Goal: Check status: Check status

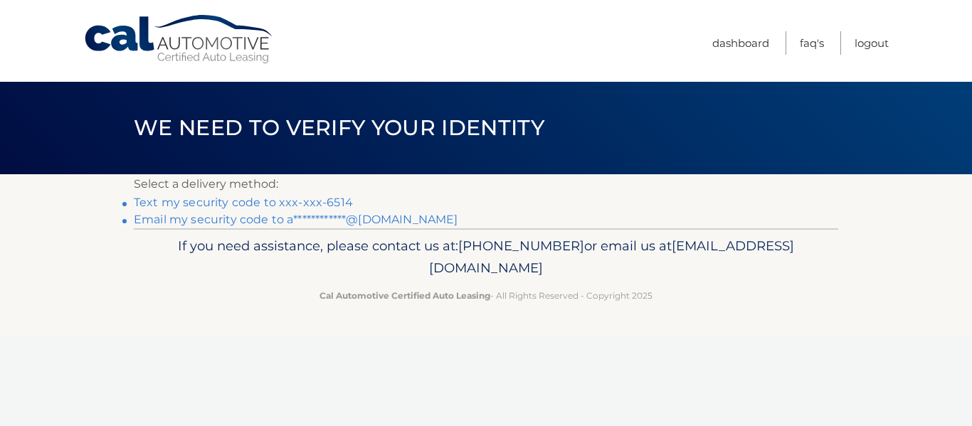
click at [199, 221] on link "**********" at bounding box center [296, 220] width 324 height 14
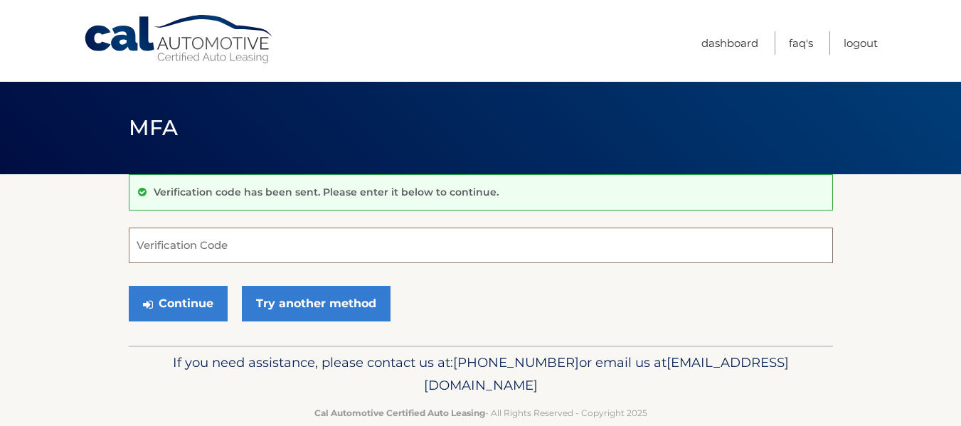
click at [206, 251] on input "Verification Code" at bounding box center [481, 246] width 705 height 36
paste input "453552"
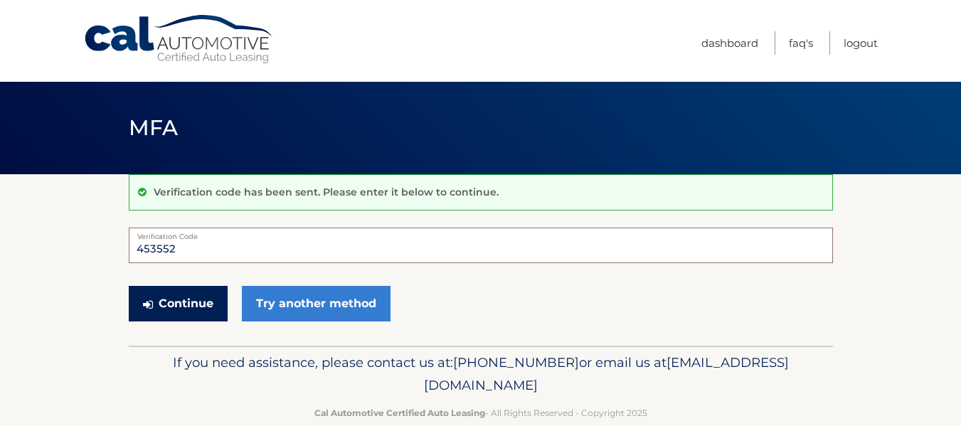
type input "453552"
click at [206, 300] on button "Continue" at bounding box center [178, 304] width 99 height 36
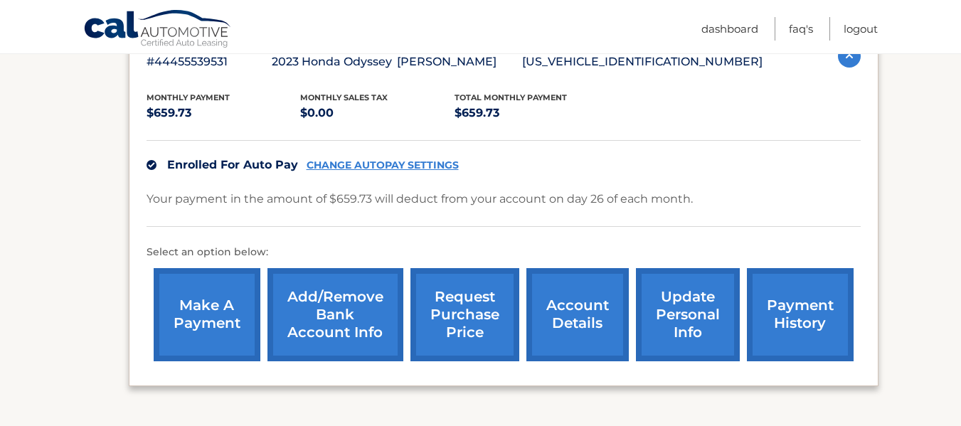
scroll to position [285, 0]
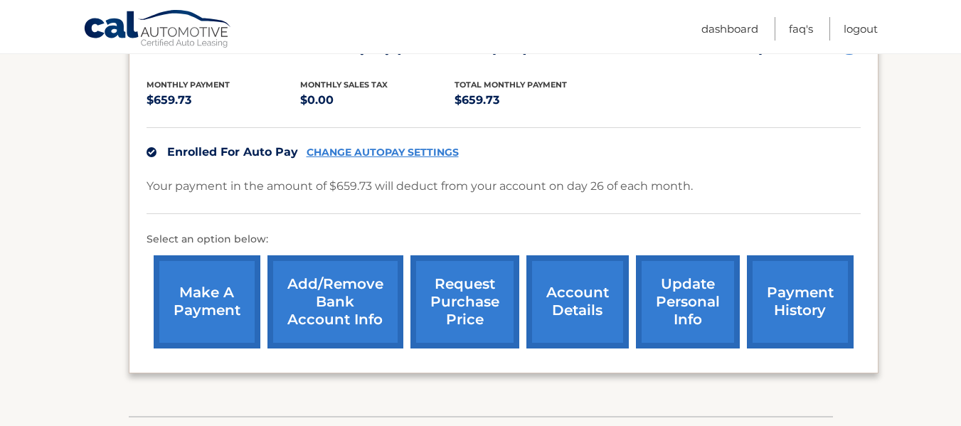
click at [470, 306] on link "request purchase price" at bounding box center [465, 301] width 109 height 93
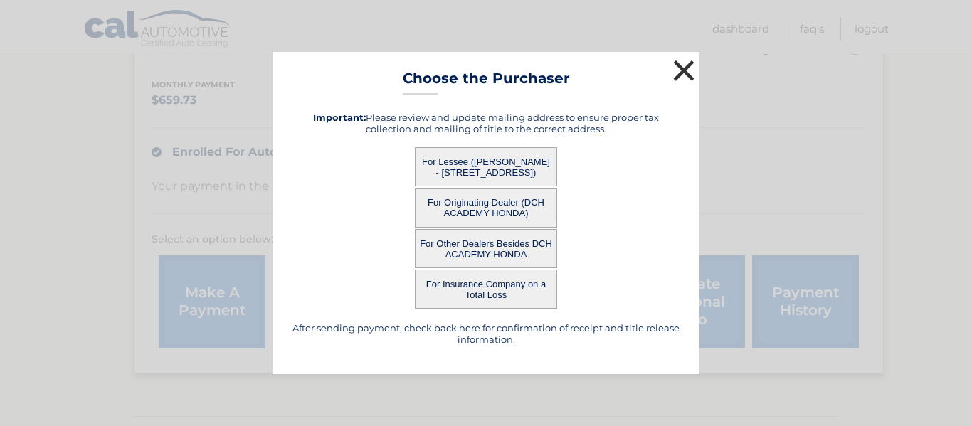
click at [688, 83] on button "×" at bounding box center [684, 70] width 28 height 28
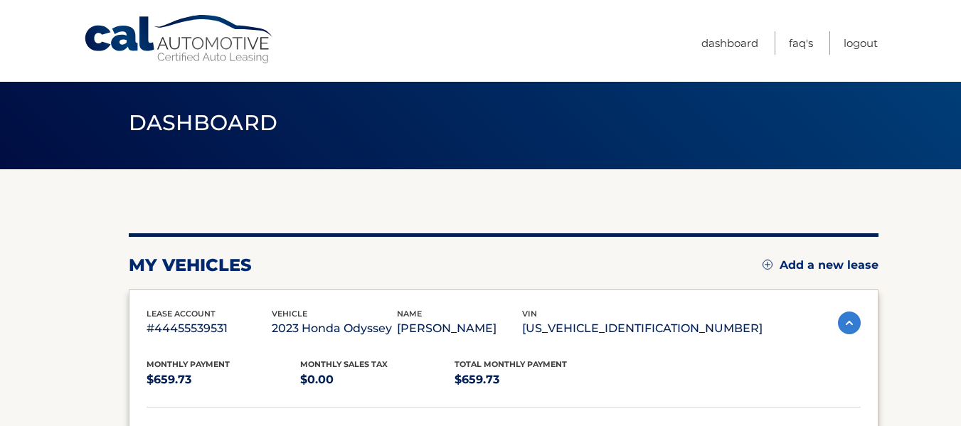
scroll to position [0, 0]
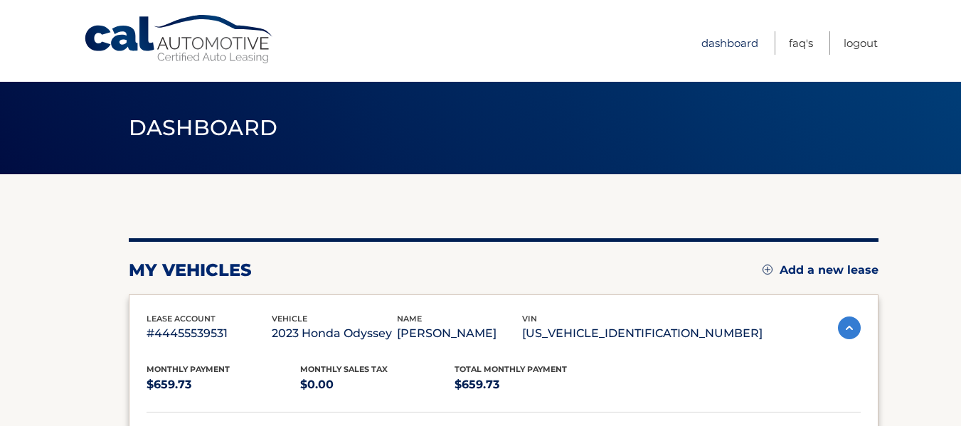
click at [739, 46] on link "Dashboard" at bounding box center [730, 42] width 57 height 23
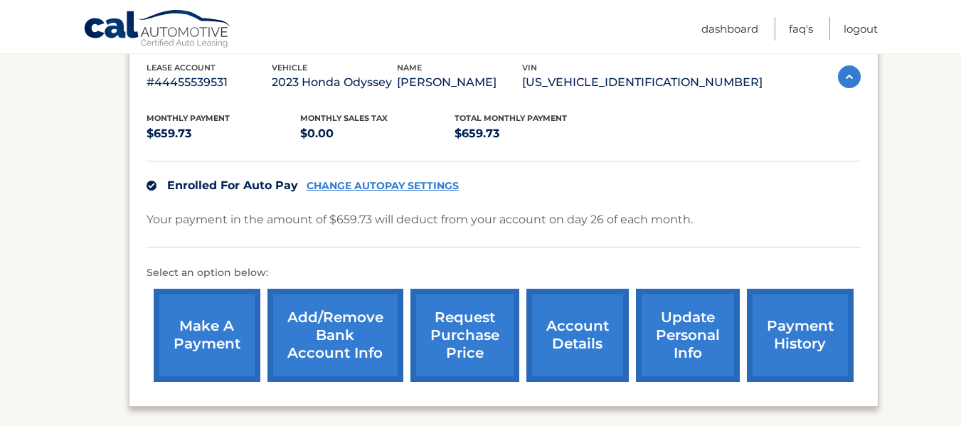
scroll to position [285, 0]
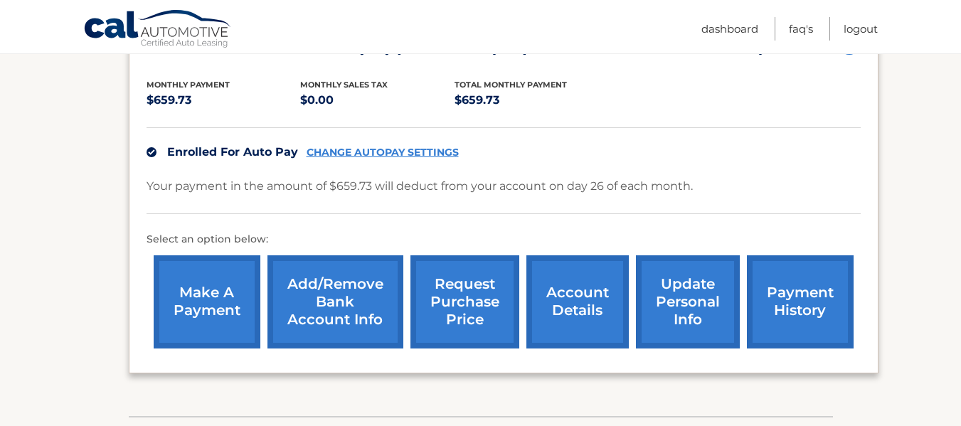
click at [796, 292] on link "payment history" at bounding box center [800, 301] width 107 height 93
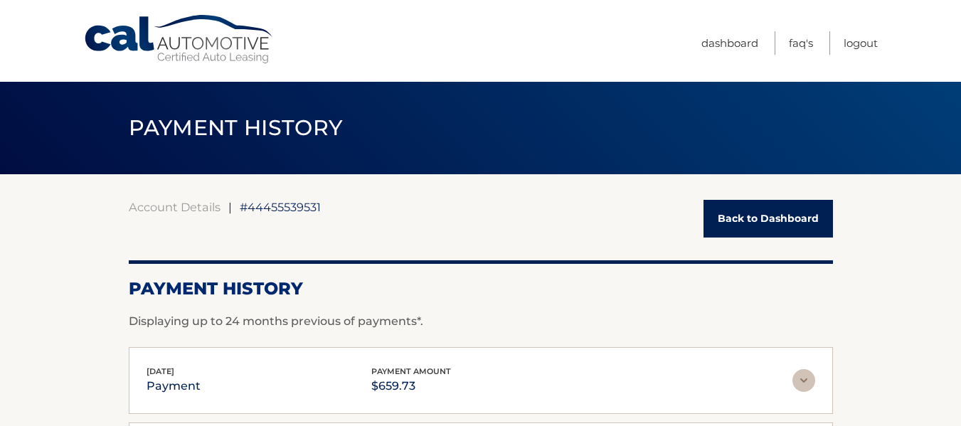
click at [756, 221] on link "Back to Dashboard" at bounding box center [769, 219] width 130 height 38
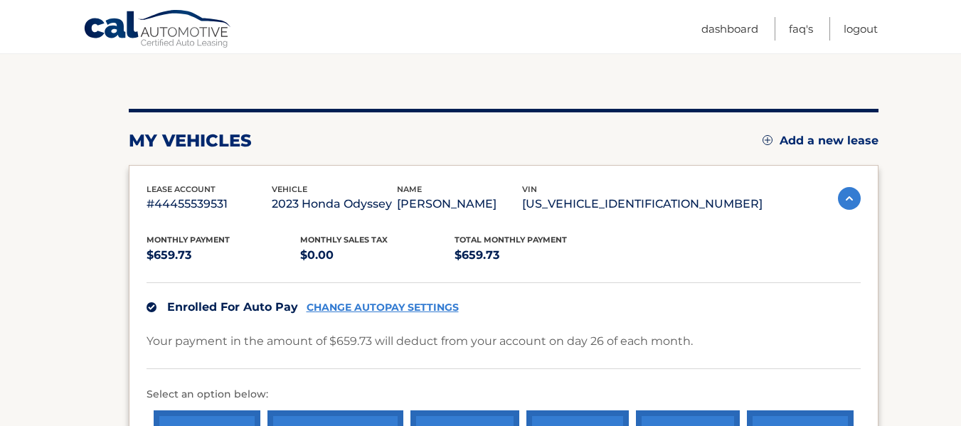
scroll to position [142, 0]
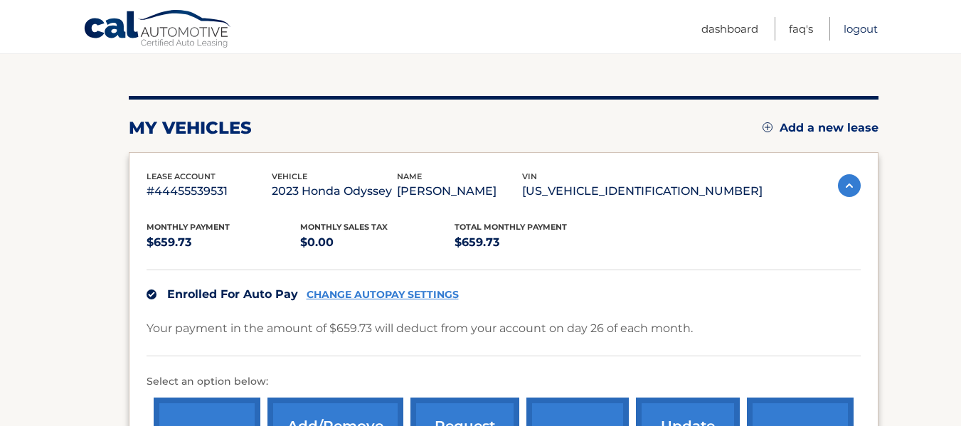
click at [868, 34] on link "Logout" at bounding box center [861, 28] width 34 height 23
